Goal: Task Accomplishment & Management: Complete application form

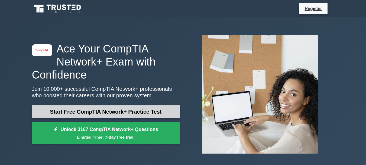
click at [92, 111] on link "Start Free CompTIA Network+ Practice Test" at bounding box center [106, 111] width 148 height 13
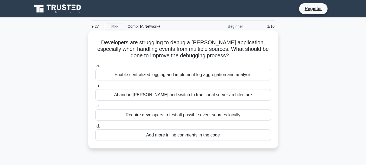
click at [134, 78] on div "Enable centralized logging and implement log aggregation and analysis" at bounding box center [183, 74] width 176 height 11
click at [95, 68] on input "a. Enable centralized logging and implement log aggregation and analysis" at bounding box center [95, 66] width 0 height 4
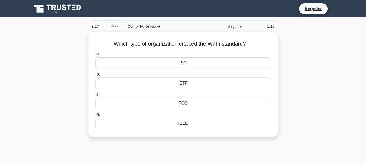
click at [134, 78] on div "IETF" at bounding box center [183, 82] width 176 height 11
click at [95, 76] on input "b. IETF" at bounding box center [95, 74] width 0 height 4
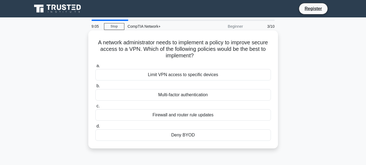
click at [187, 114] on div "Firewall and router rule updates" at bounding box center [183, 114] width 176 height 11
click at [183, 115] on div "Firewall and router rule updates" at bounding box center [183, 114] width 176 height 11
click at [95, 108] on input "c. Firewall and router rule updates" at bounding box center [95, 106] width 0 height 4
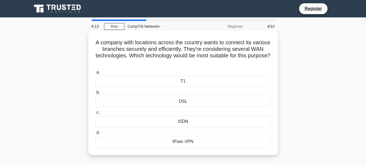
click at [184, 130] on label "d. IPsec VPN" at bounding box center [183, 138] width 176 height 18
click at [95, 131] on input "d. IPsec VPN" at bounding box center [95, 133] width 0 height 4
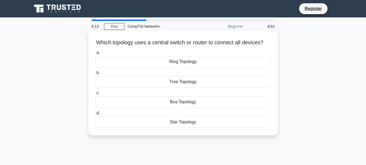
click at [184, 127] on div "Star Topology" at bounding box center [183, 121] width 176 height 11
click at [95, 115] on input "d. Star Topology" at bounding box center [95, 113] width 0 height 4
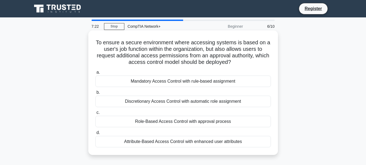
click at [186, 122] on div "Role-Based Access Control with approval process" at bounding box center [183, 121] width 176 height 11
click at [95, 114] on input "c. Role-Based Access Control with approval process" at bounding box center [95, 113] width 0 height 4
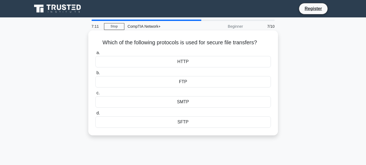
click at [181, 121] on div "SFTP" at bounding box center [183, 121] width 176 height 11
click at [95, 115] on input "d. SFTP" at bounding box center [95, 113] width 0 height 4
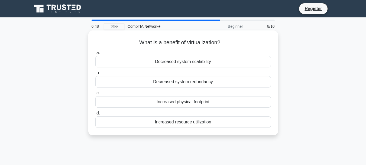
click at [184, 123] on div "Increased resource utilization" at bounding box center [183, 121] width 176 height 11
click at [95, 115] on input "d. Increased resource utilization" at bounding box center [95, 113] width 0 height 4
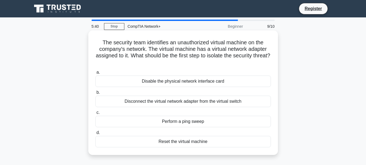
click at [192, 103] on div "Disconnect the virtual network adapter from the virtual switch" at bounding box center [183, 100] width 176 height 11
click at [95, 94] on input "b. Disconnect the virtual network adapter from the virtual switch" at bounding box center [95, 93] width 0 height 4
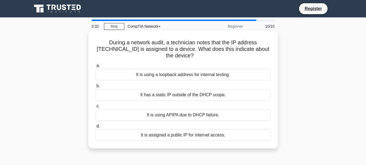
click at [175, 97] on div "It has a static IP outside of the DHCP scope." at bounding box center [183, 94] width 176 height 11
click at [95, 88] on input "b. It has a static IP outside of the DHCP scope." at bounding box center [95, 86] width 0 height 4
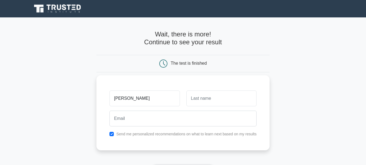
type input "[PERSON_NAME]"
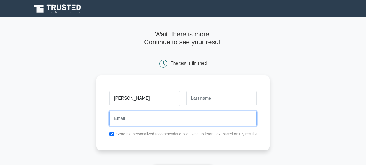
click at [182, 115] on input "email" at bounding box center [183, 118] width 147 height 16
type input "nasmanishu@gmail.com"
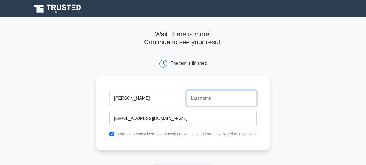
click at [209, 104] on input "text" at bounding box center [222, 98] width 70 height 16
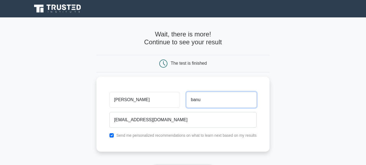
type input "banu"
click at [297, 83] on main "Wait, there is more! Continue to see your result The test is finished nasreen b…" at bounding box center [183, 114] width 366 height 195
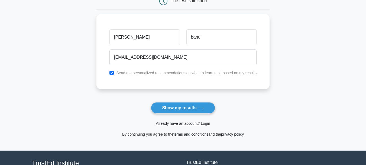
scroll to position [64, 0]
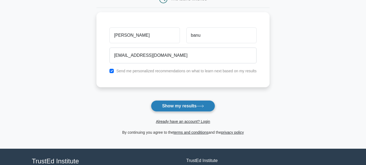
click at [196, 106] on button "Show my results" at bounding box center [183, 105] width 64 height 11
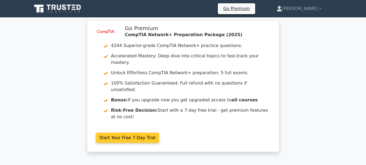
click at [124, 132] on link "Start Your Free 7-Day Trial" at bounding box center [127, 137] width 63 height 10
